Goal: Information Seeking & Learning: Understand process/instructions

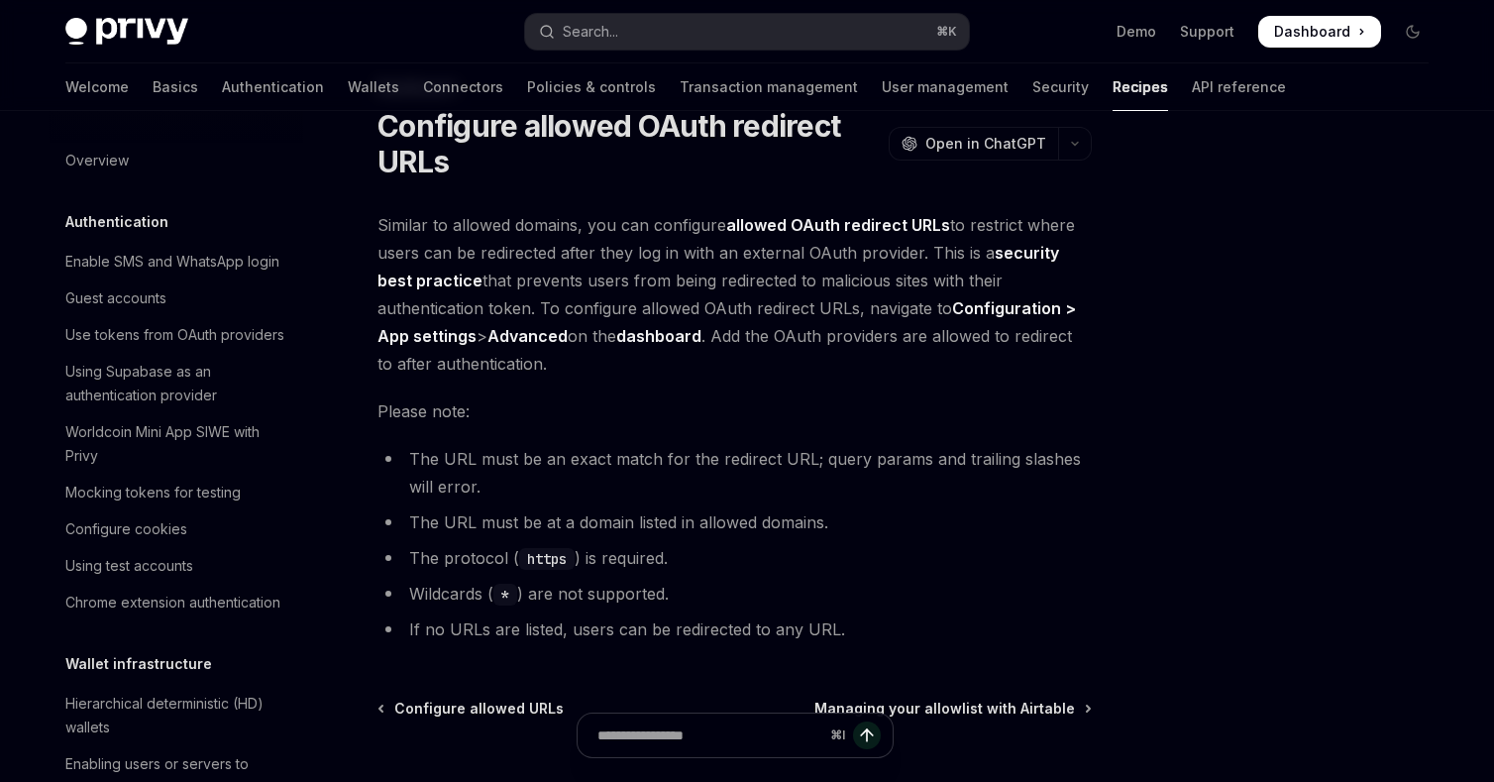
scroll to position [1077, 0]
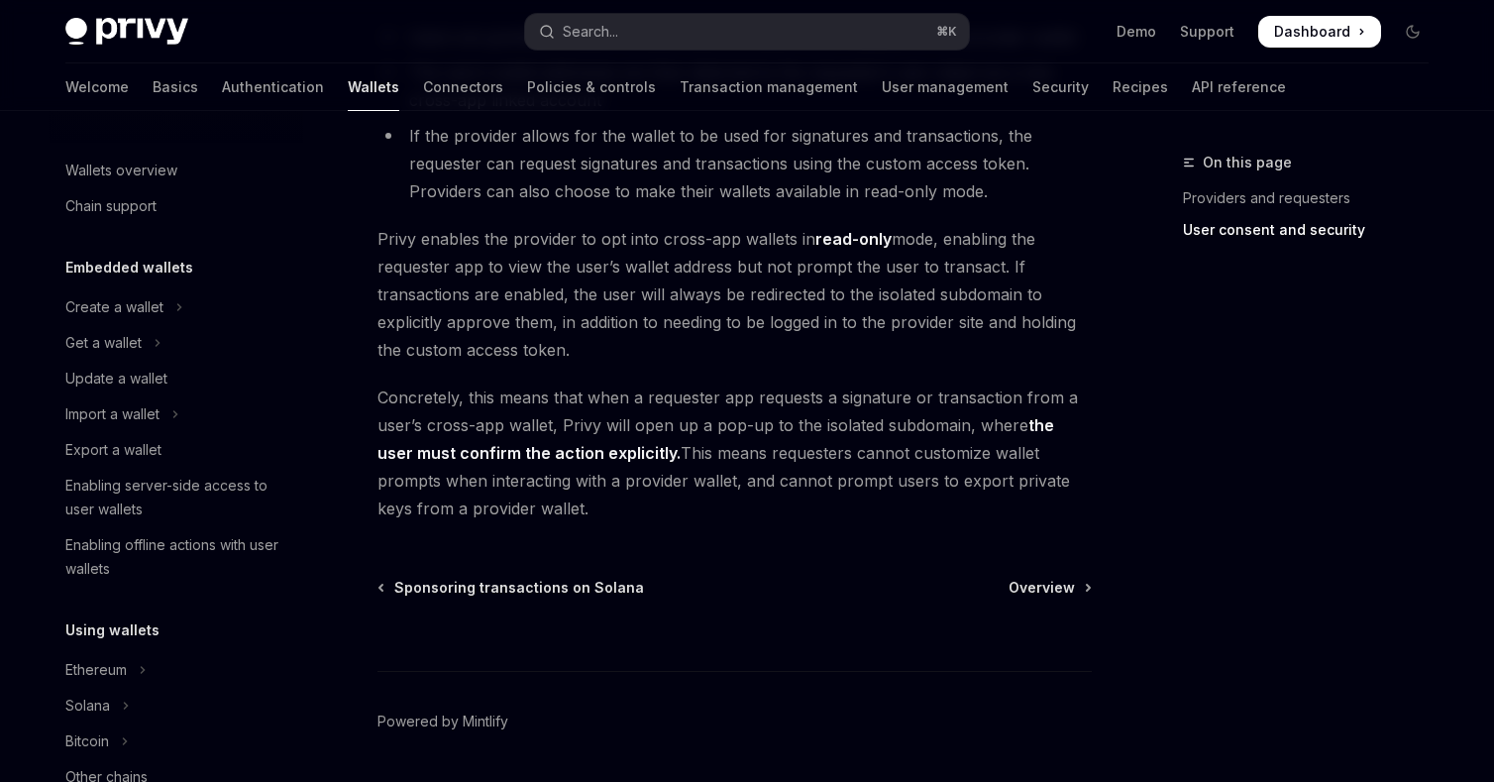
scroll to position [920, 0]
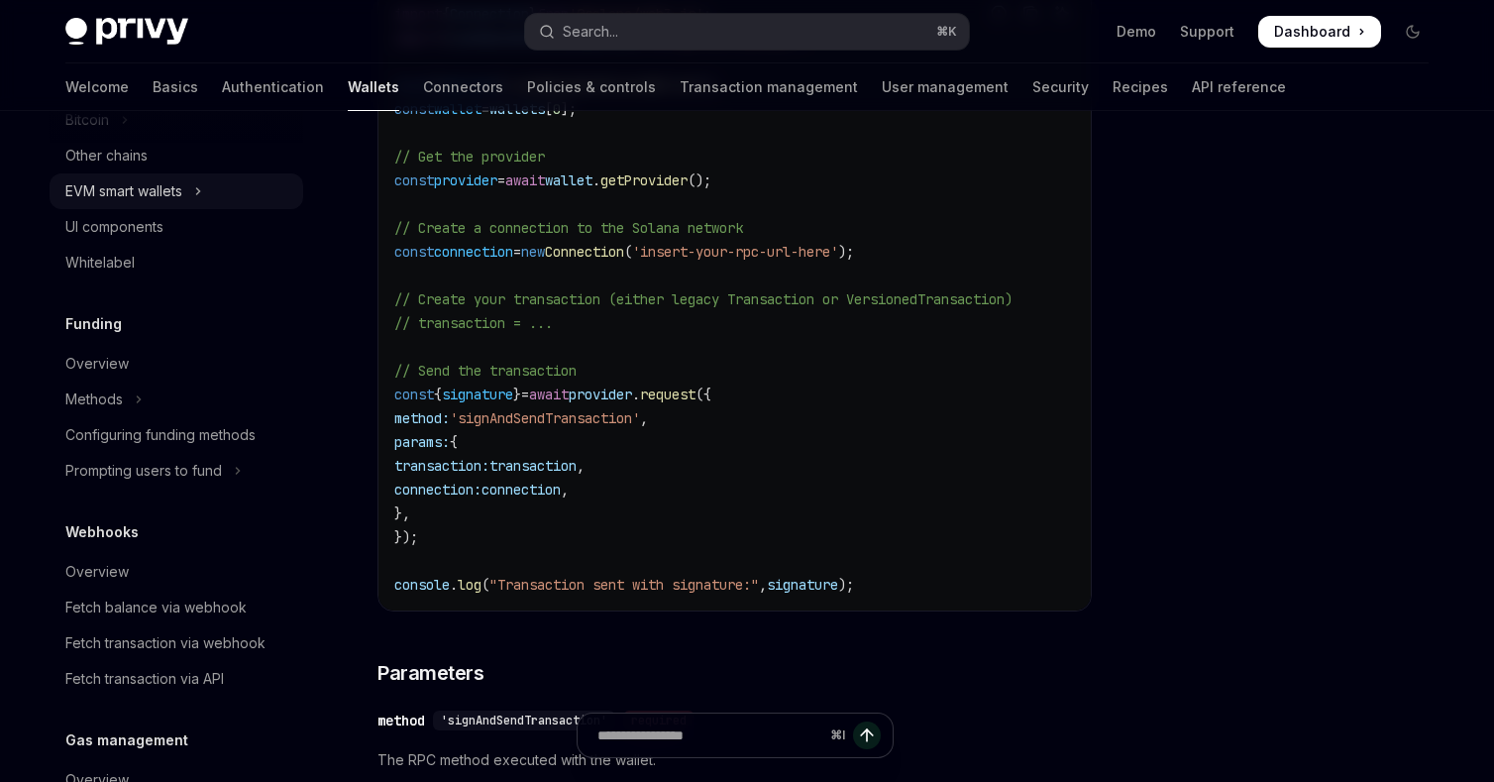
scroll to position [802, 0]
click at [156, 374] on div "Overview" at bounding box center [178, 362] width 226 height 24
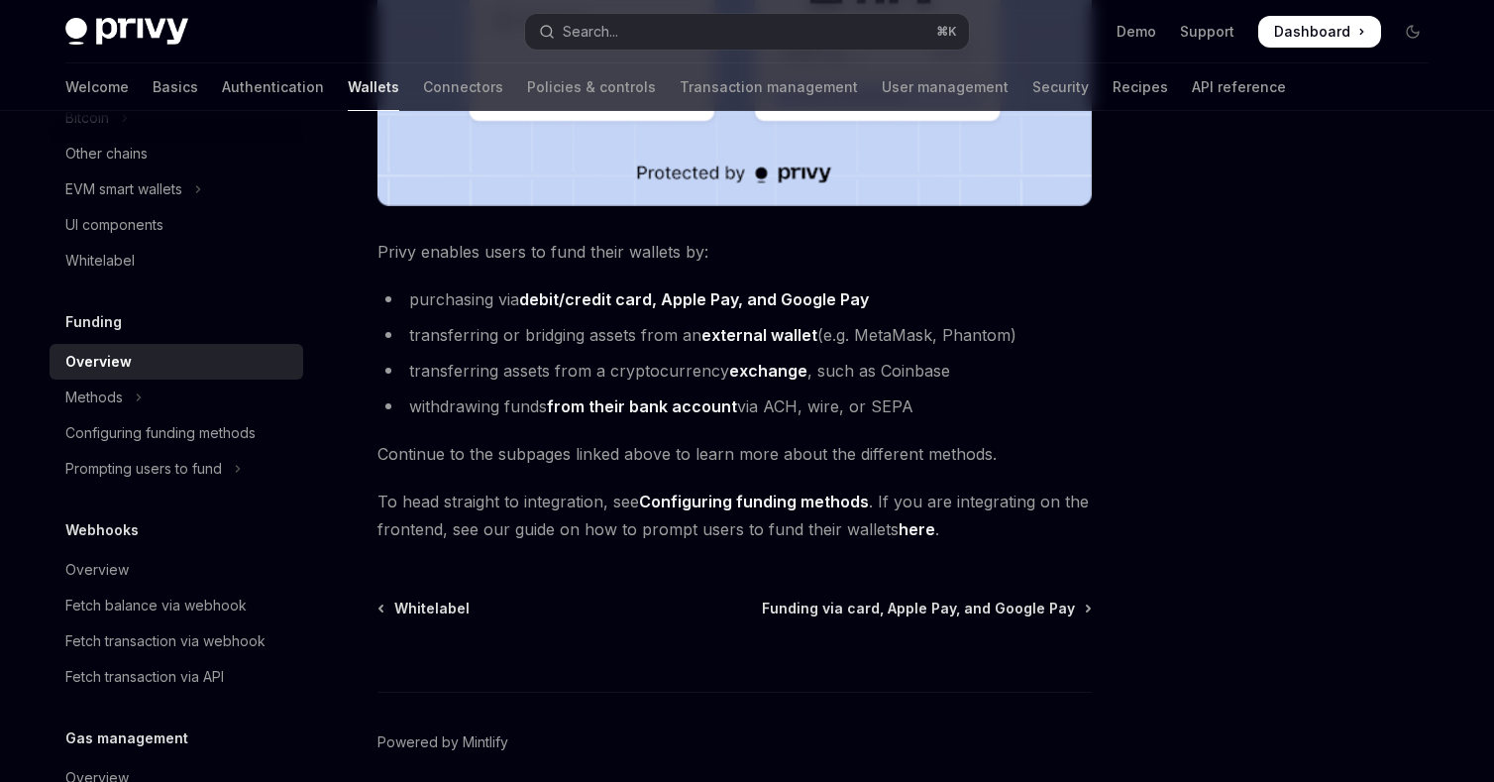
scroll to position [725, 0]
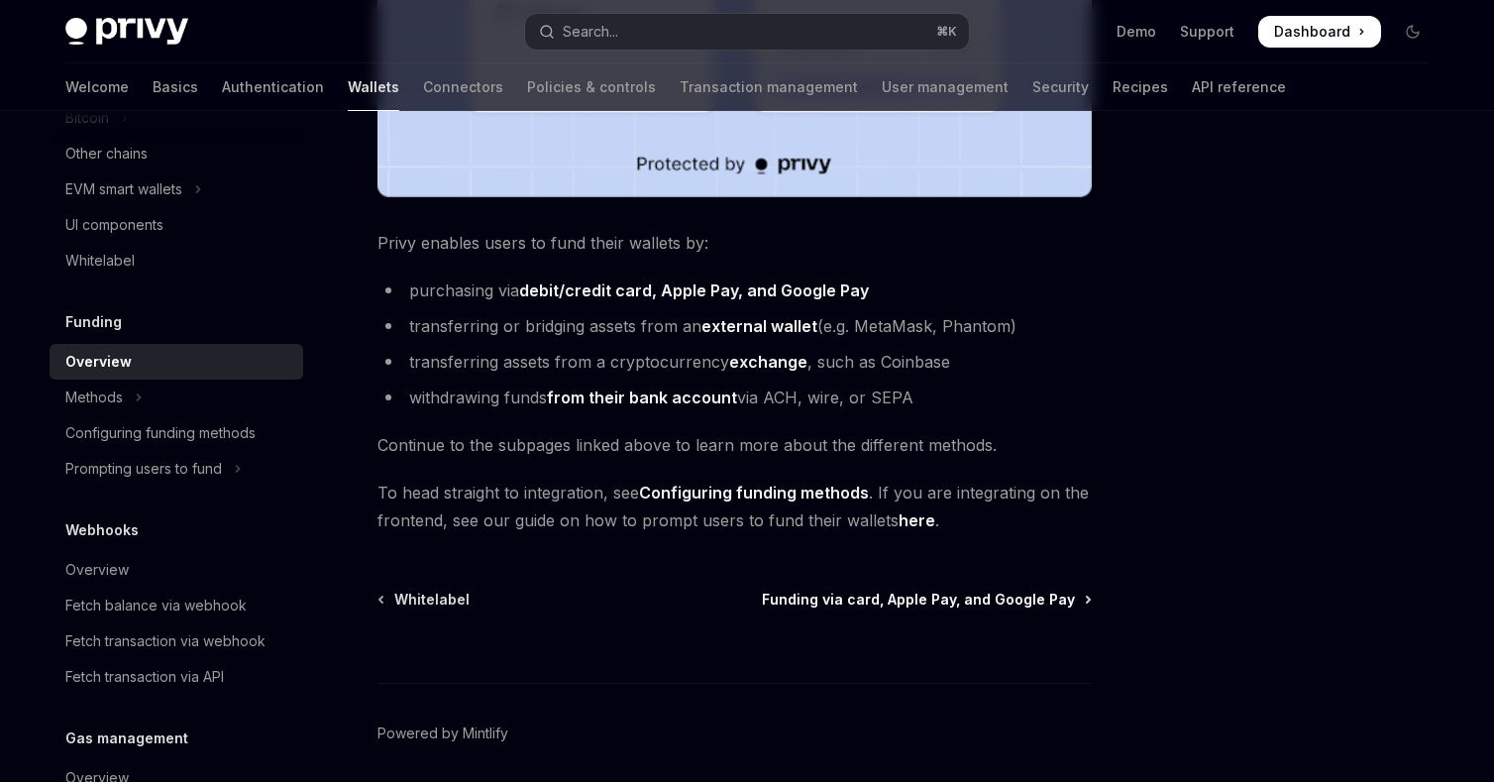
click at [815, 603] on span "Funding via card, Apple Pay, and Google Pay" at bounding box center [918, 600] width 313 height 20
type textarea "*"
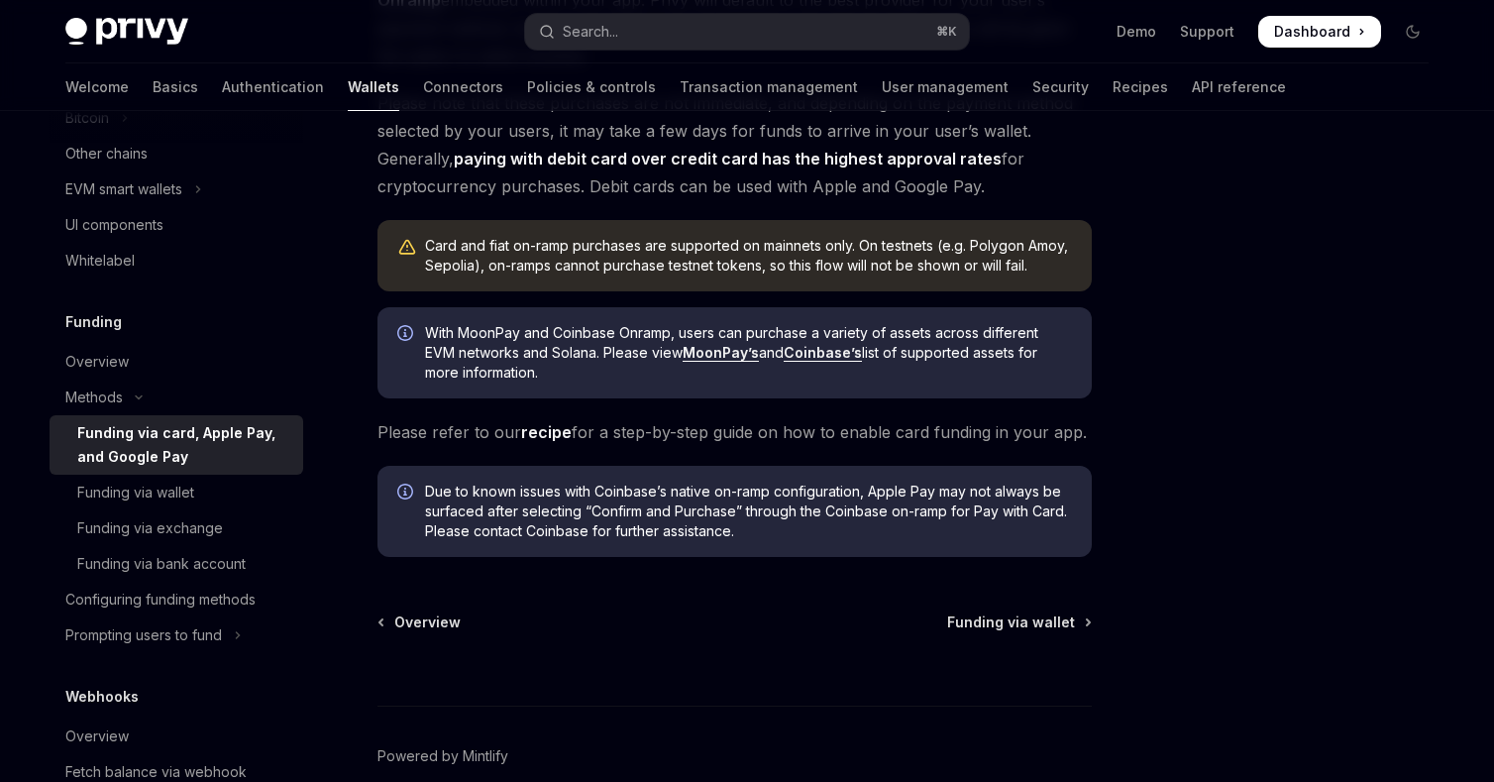
scroll to position [553, 0]
click at [206, 611] on div "Configuring funding methods" at bounding box center [160, 600] width 190 height 24
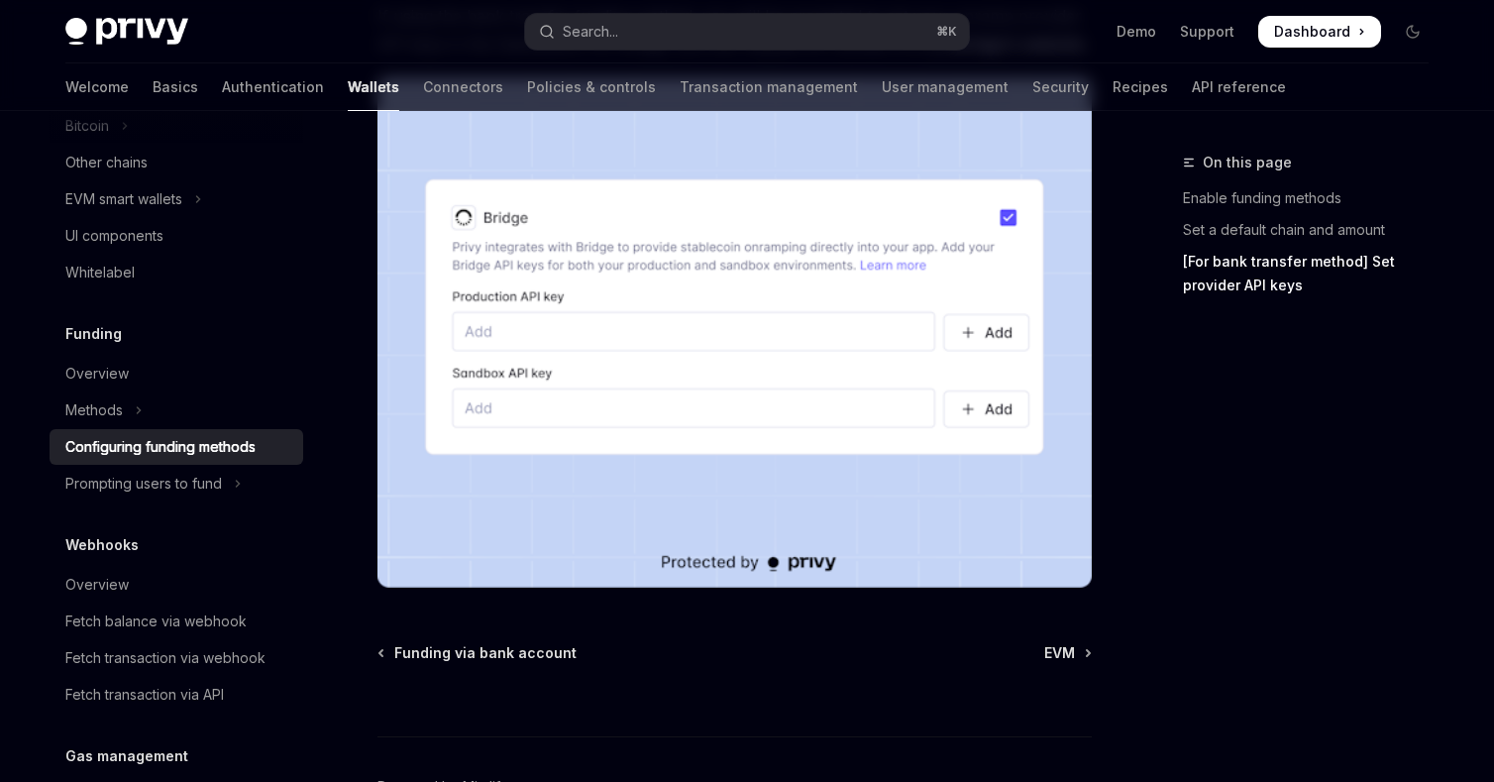
scroll to position [1958, 0]
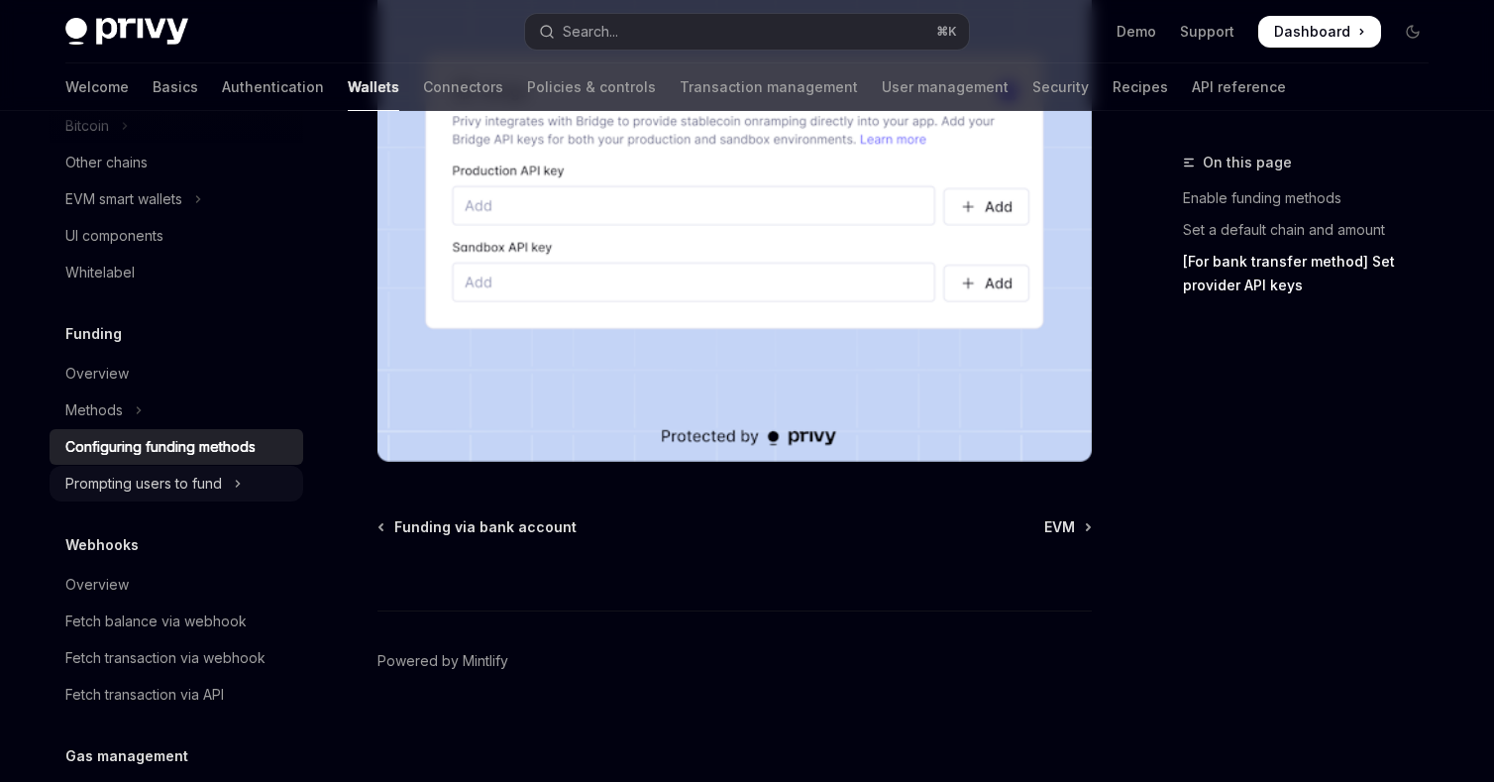
click at [189, 483] on div "Prompting users to fund" at bounding box center [143, 484] width 157 height 24
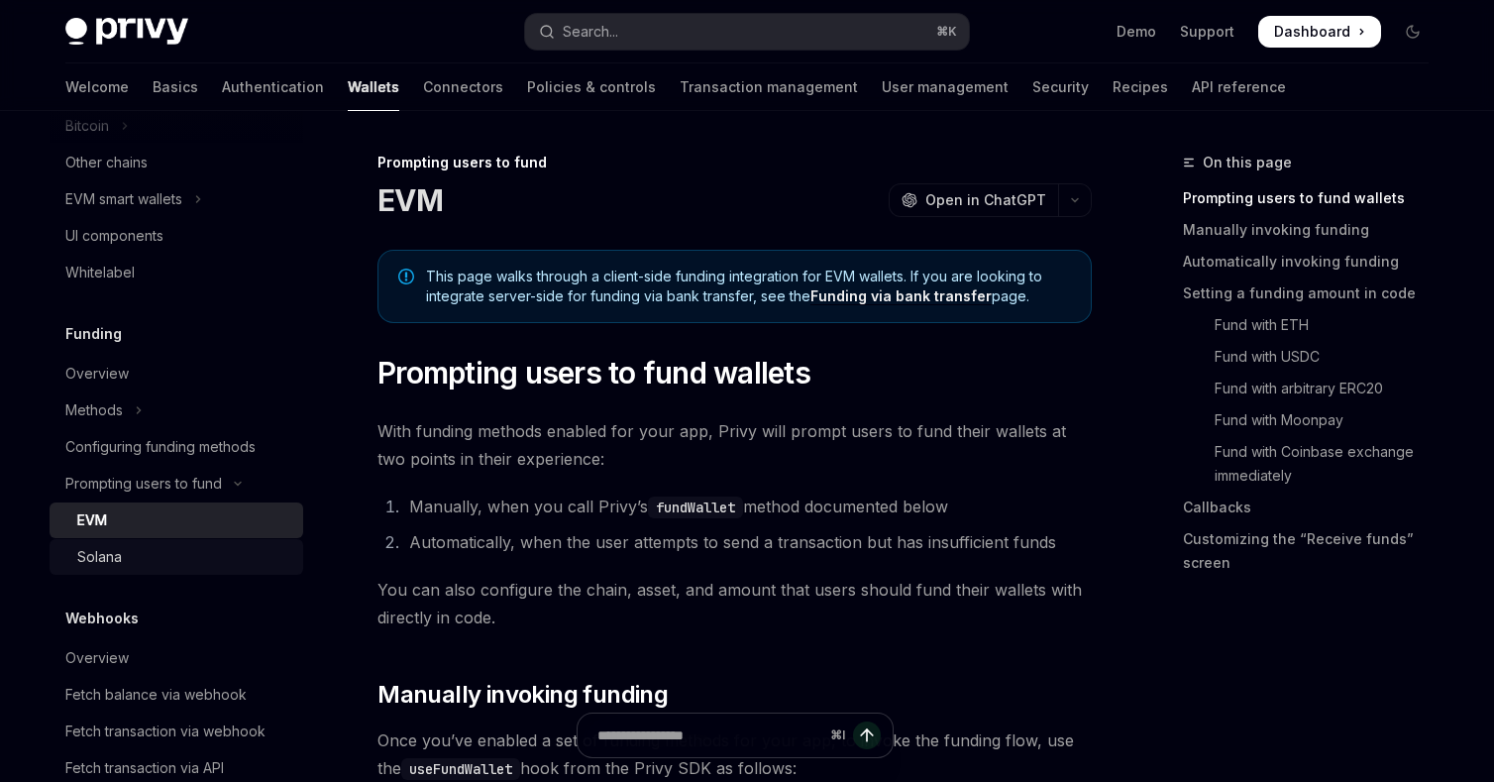
click at [136, 554] on div "Solana" at bounding box center [184, 557] width 214 height 24
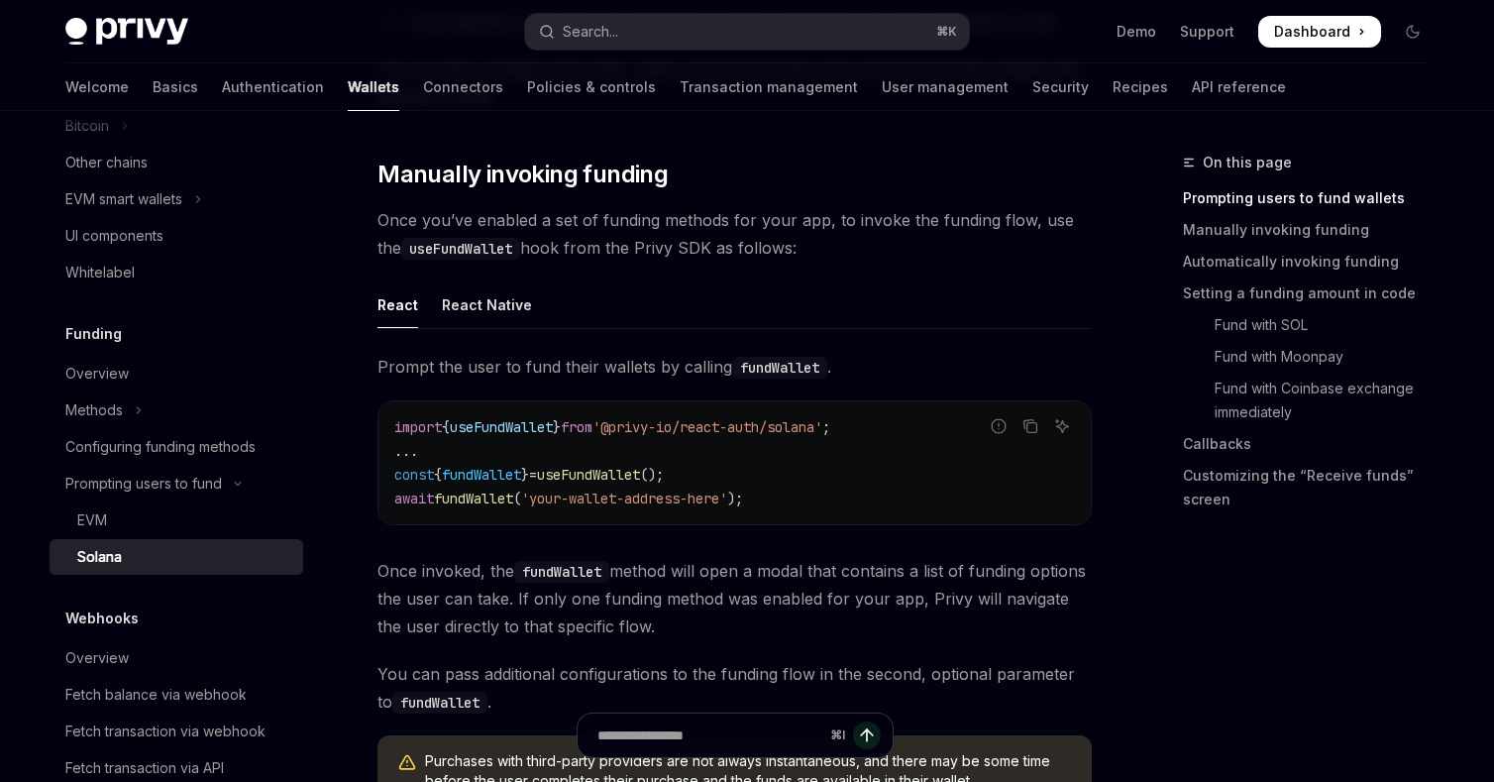
scroll to position [563, 0]
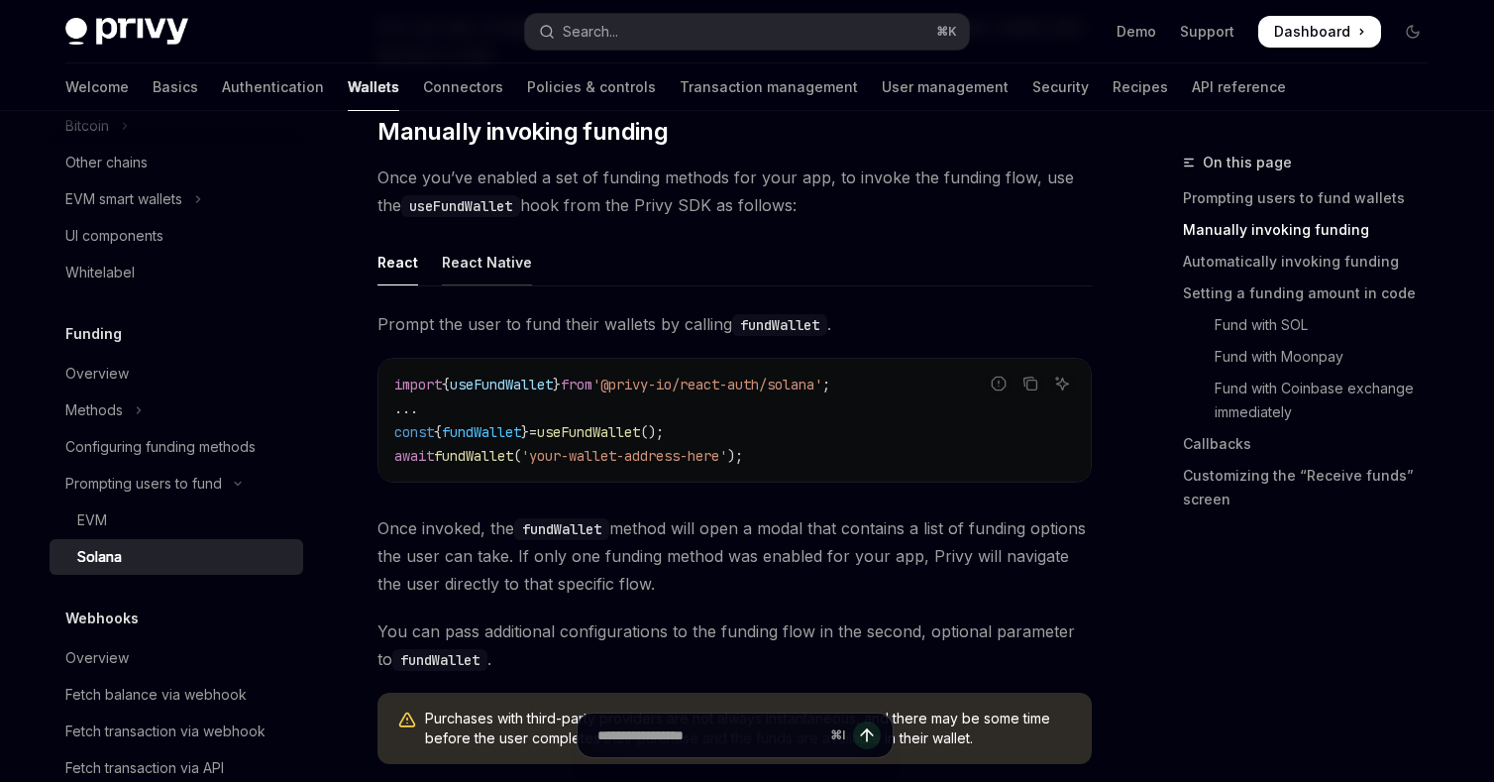
click at [499, 266] on div "React Native" at bounding box center [487, 262] width 90 height 47
type textarea "*"
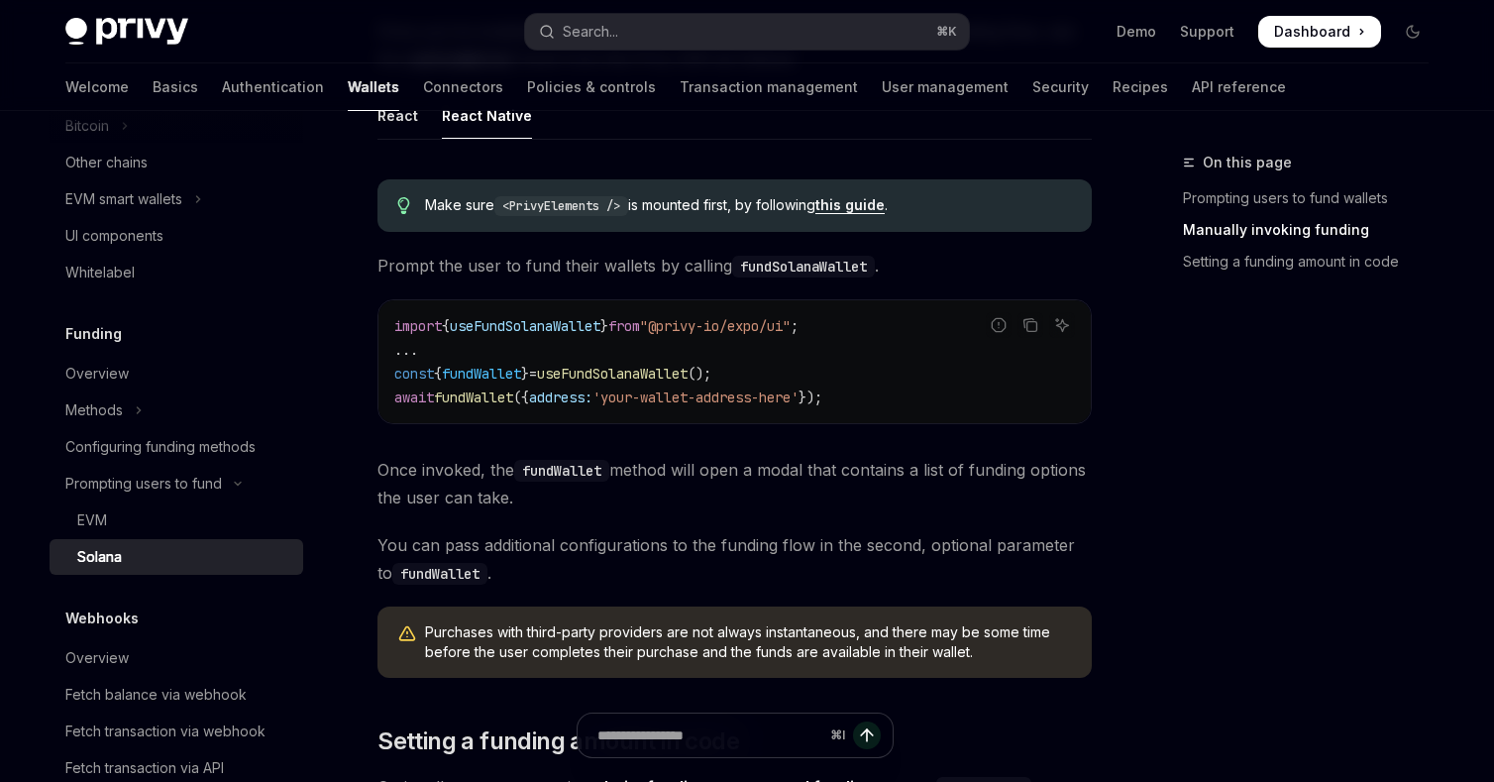
scroll to position [699, 0]
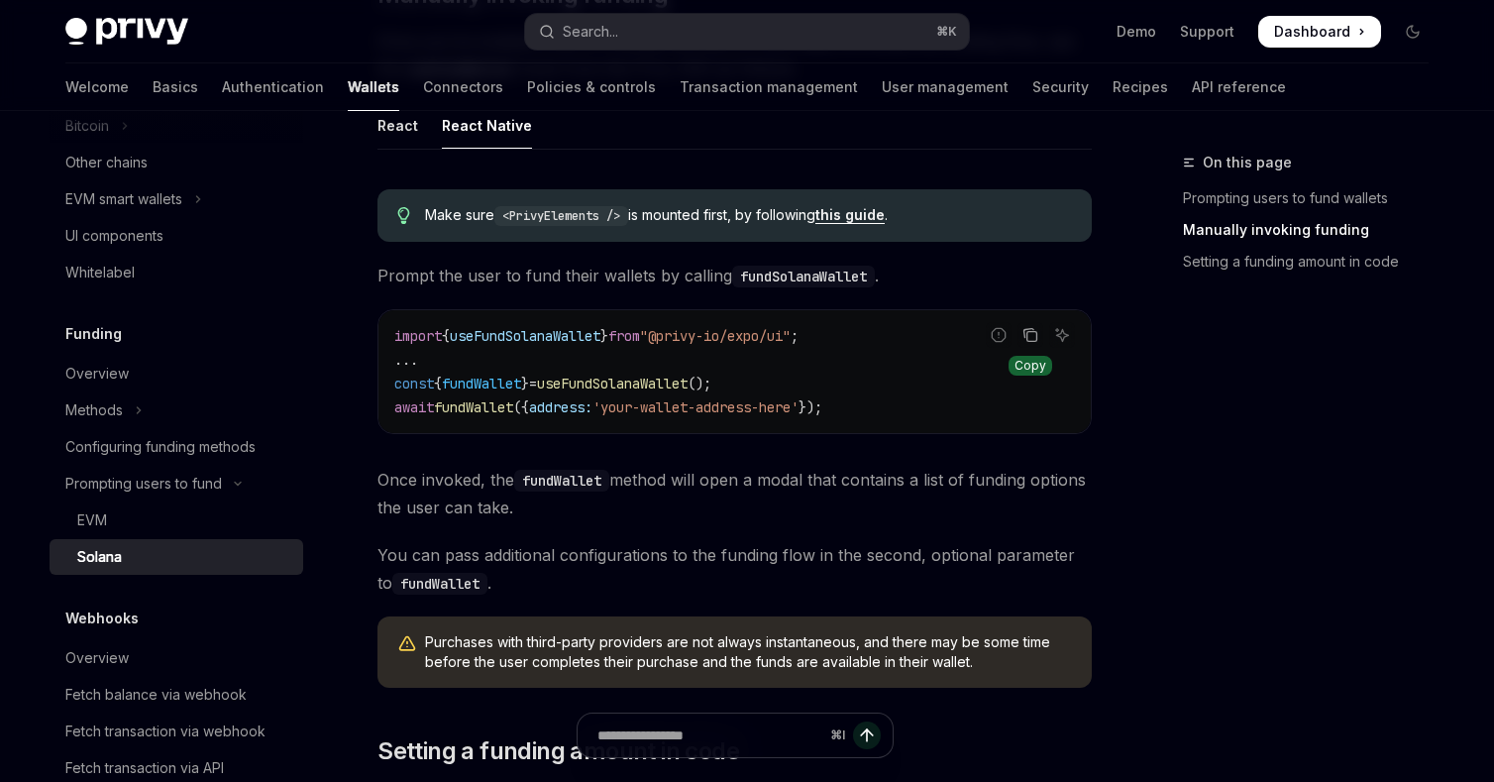
click at [1033, 333] on icon "Copy the contents from the code block" at bounding box center [1030, 335] width 16 height 16
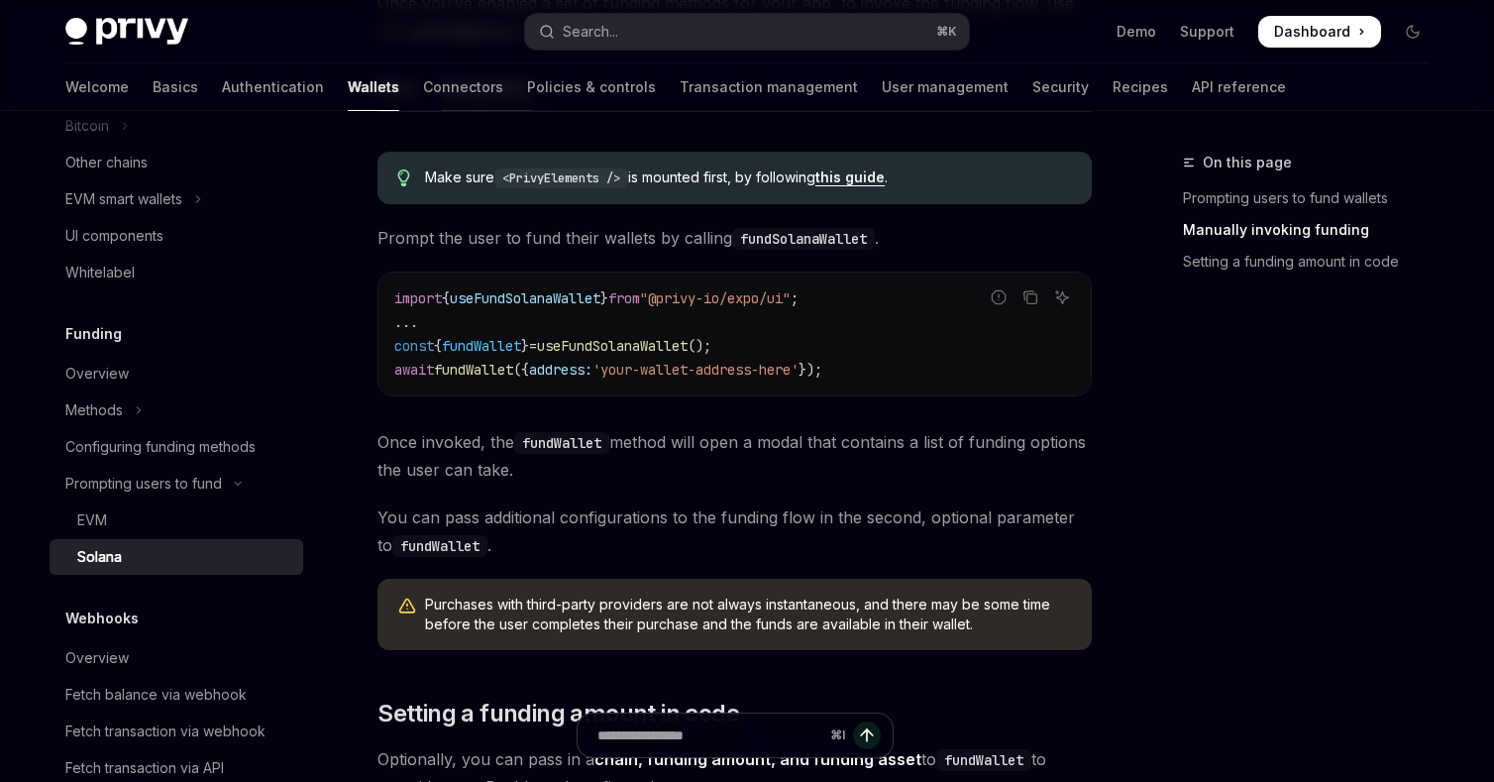
scroll to position [741, 0]
